Goal: Information Seeking & Learning: Find specific fact

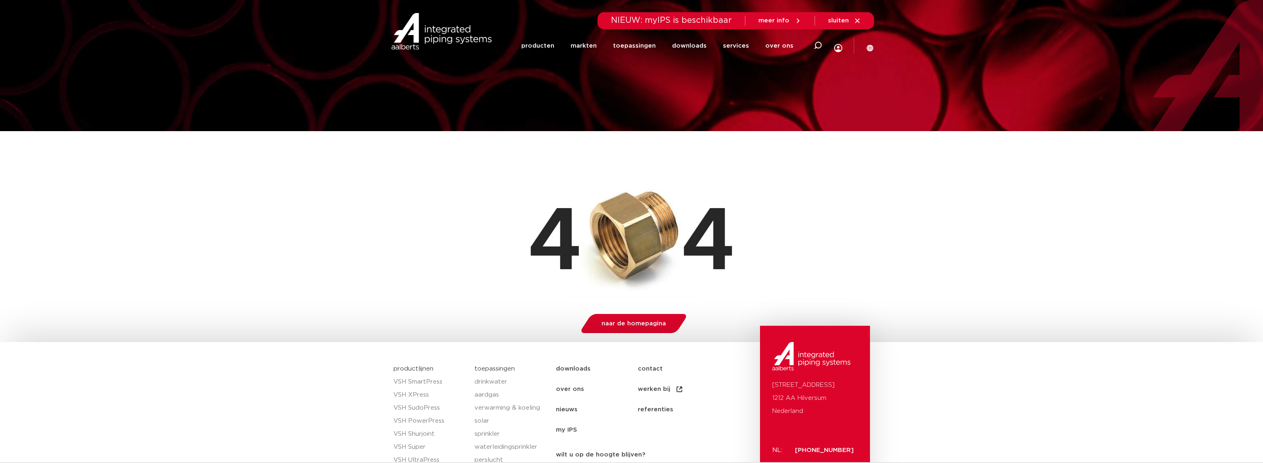
click at [814, 44] on icon at bounding box center [818, 46] width 8 height 8
paste input "406329"
type input "406329"
click button "Zoeken" at bounding box center [0, 0] width 0 height 0
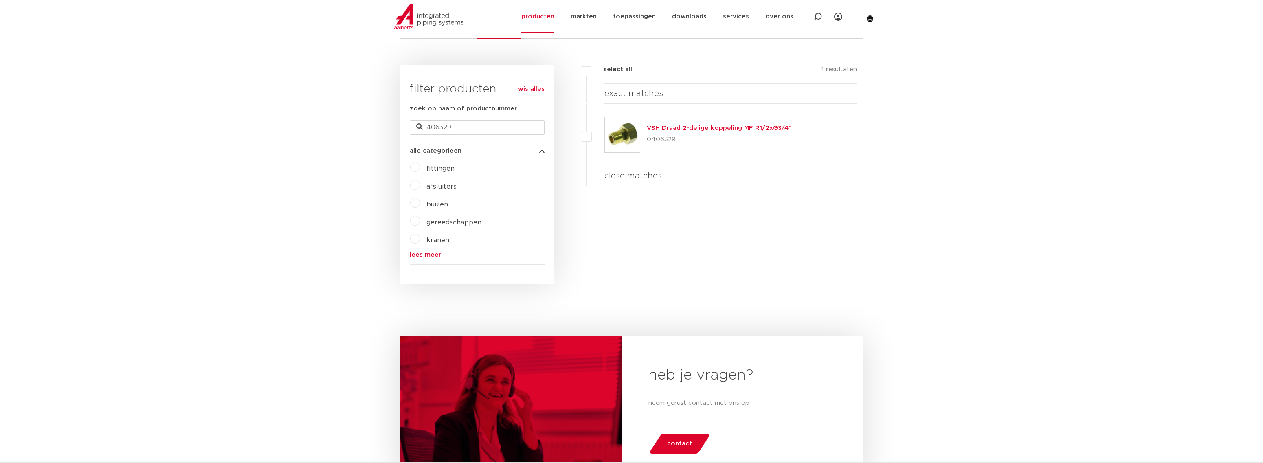
click at [731, 127] on link "VSH Draad 2-delige koppeling MF R1/2xG3/4"" at bounding box center [719, 128] width 145 height 6
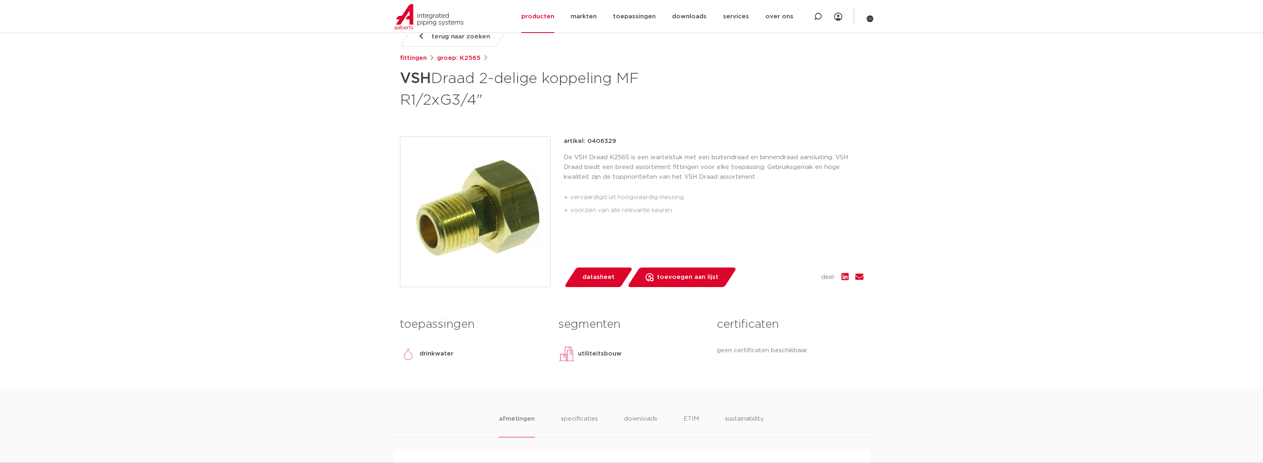
scroll to position [122, 0]
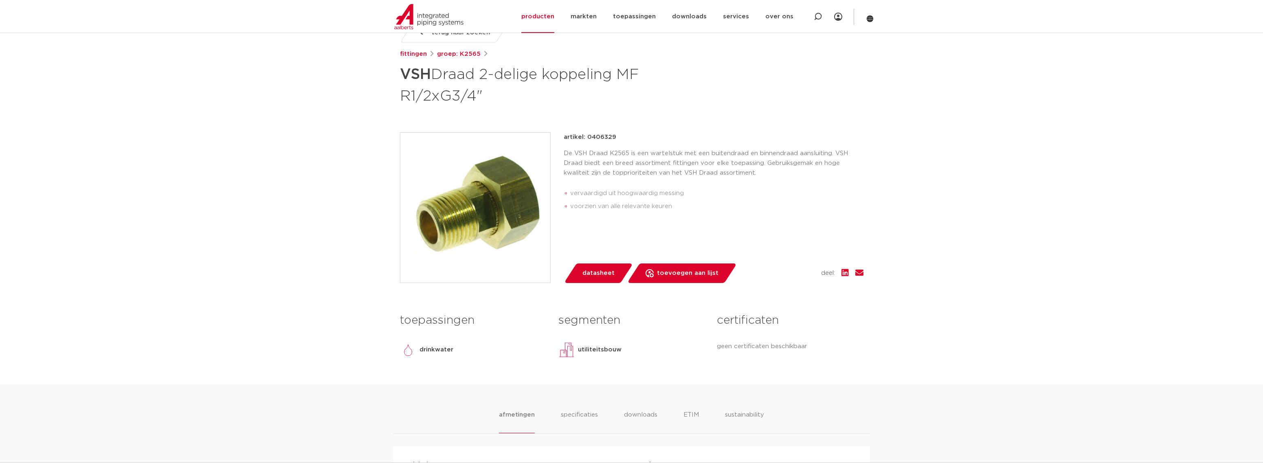
click at [612, 269] on link "datasheet" at bounding box center [598, 273] width 69 height 20
